Goal: Navigation & Orientation: Find specific page/section

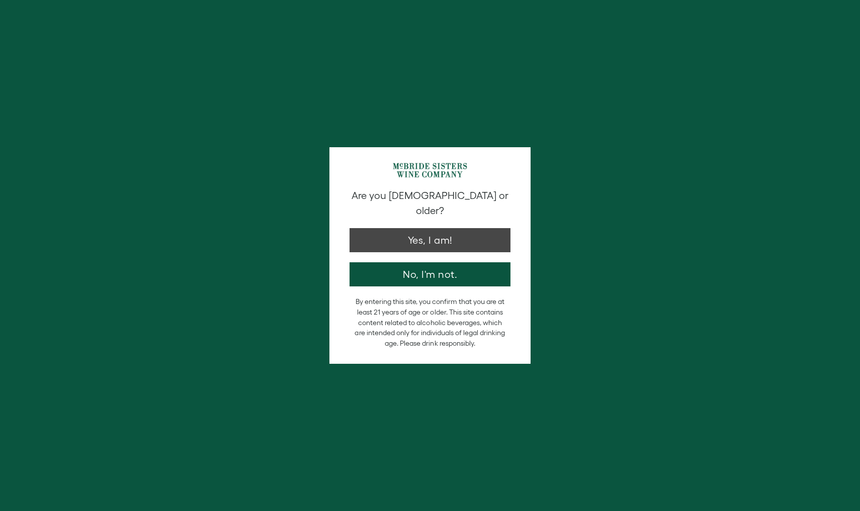
click at [385, 237] on button "Yes, I am!" at bounding box center [429, 240] width 161 height 24
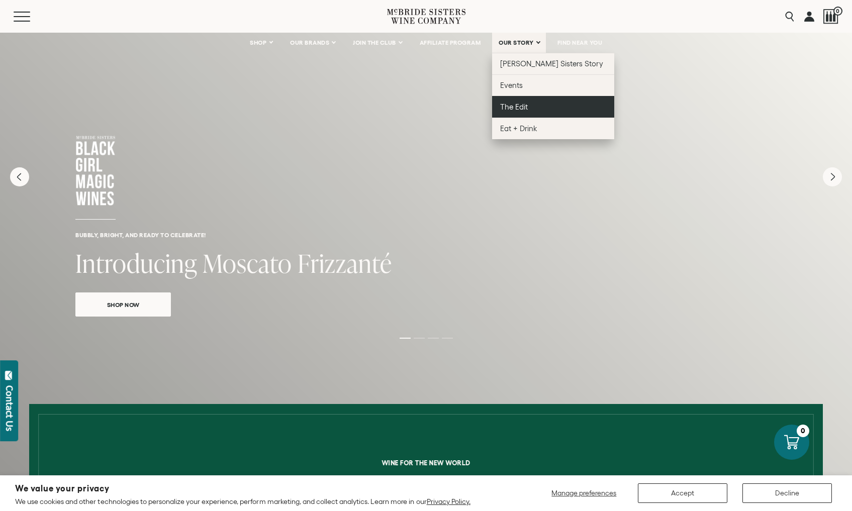
click at [517, 106] on span "The Edit" at bounding box center [514, 107] width 28 height 9
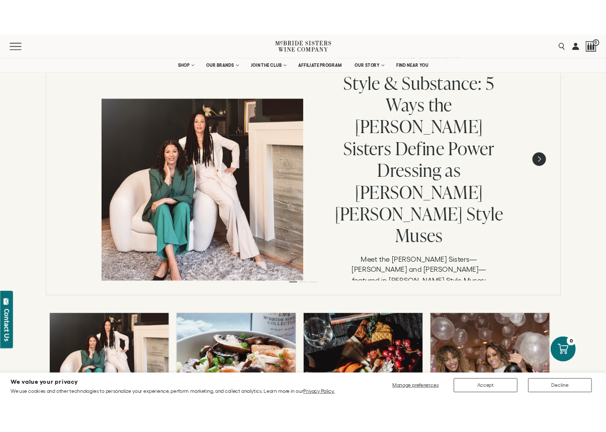
scroll to position [56, 0]
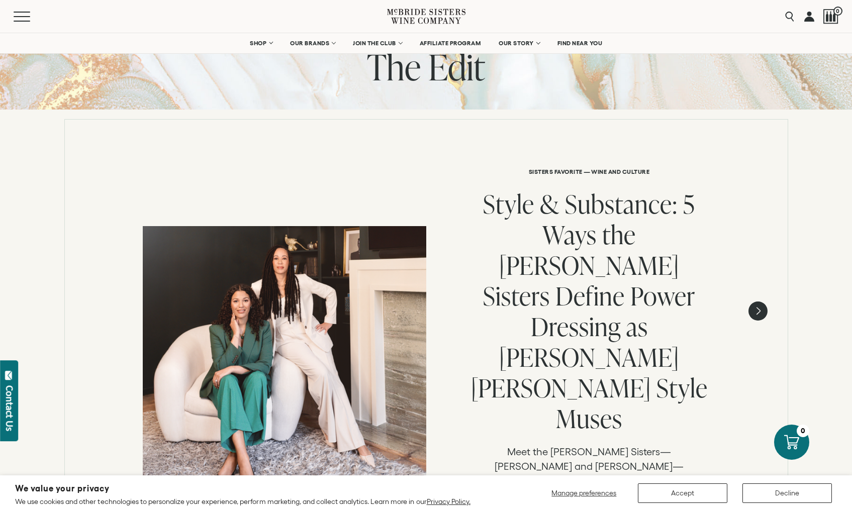
click at [280, 226] on div at bounding box center [285, 368] width 284 height 284
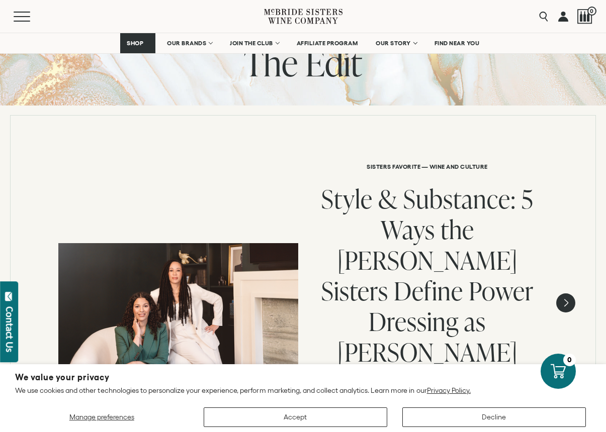
scroll to position [140, 0]
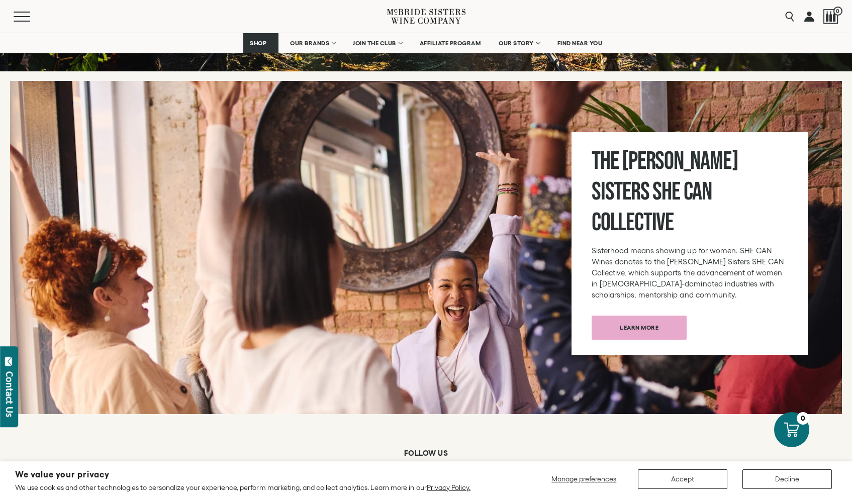
scroll to position [2941, 0]
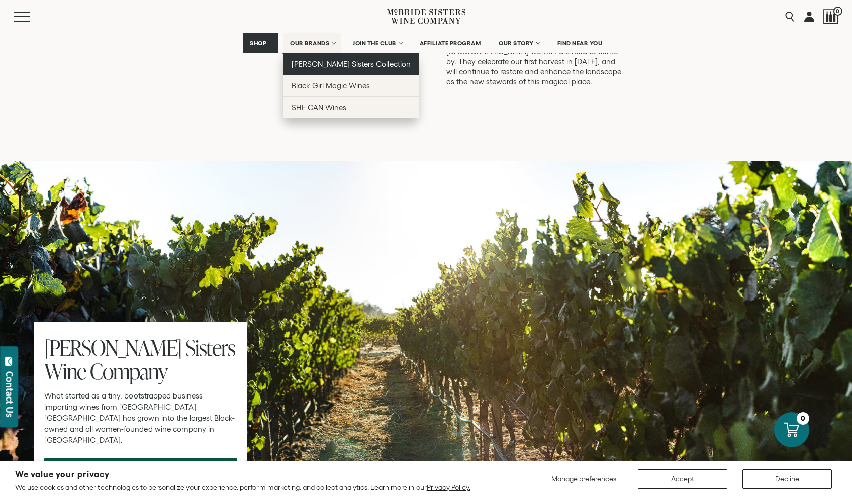
click at [313, 58] on link "[PERSON_NAME] Sisters Collection" at bounding box center [351, 64] width 135 height 22
